Goal: Information Seeking & Learning: Learn about a topic

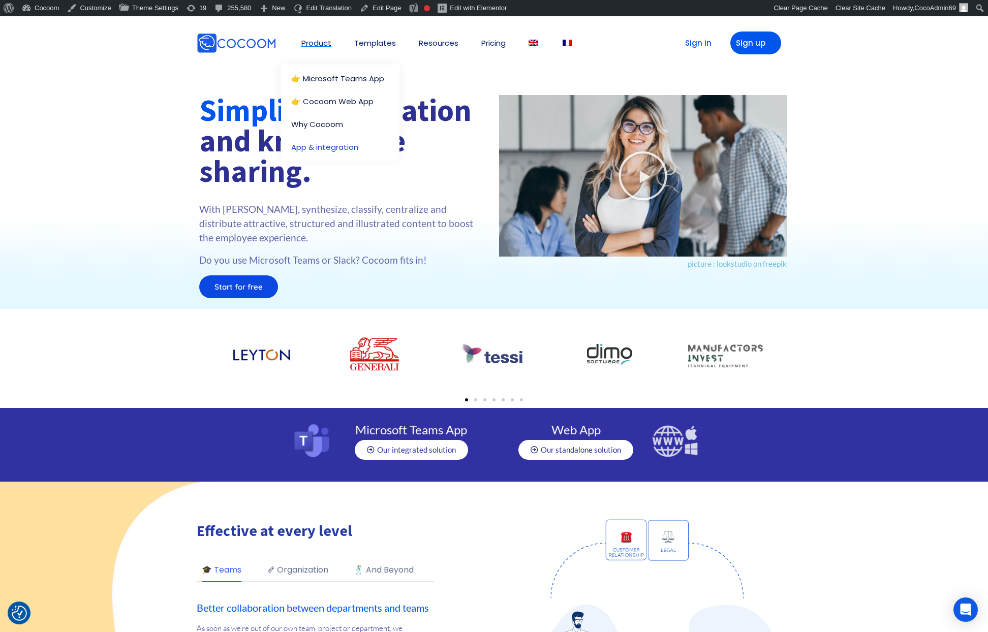
click at [316, 143] on link "App & integration" at bounding box center [342, 147] width 103 height 8
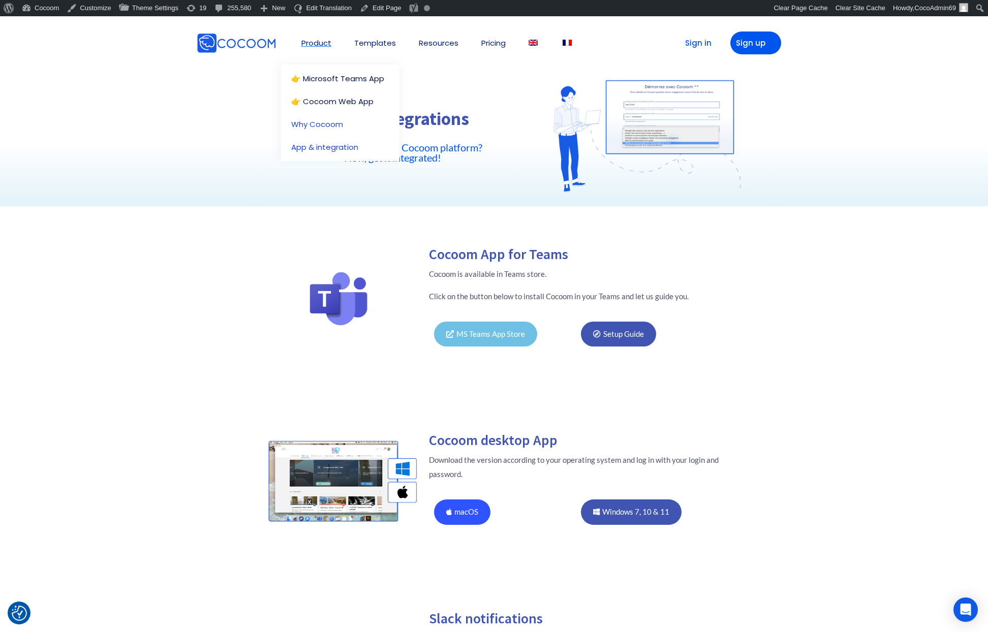
click at [326, 123] on link "Why Cocoom" at bounding box center [340, 124] width 98 height 8
